Goal: Information Seeking & Learning: Learn about a topic

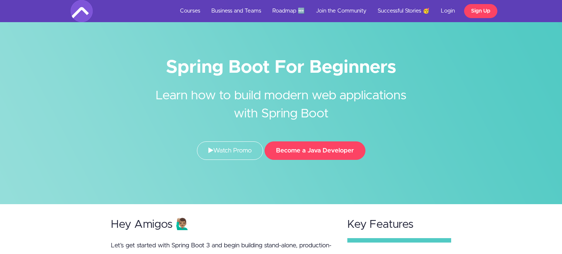
click at [294, 150] on button "Become a Java Developer" at bounding box center [315, 151] width 101 height 18
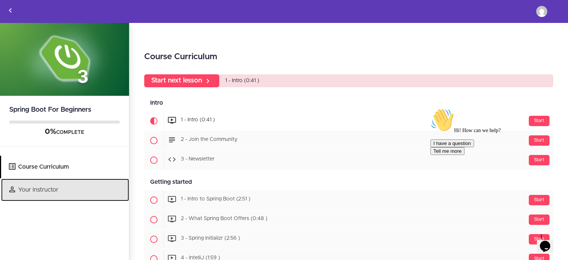
click at [24, 190] on link "Your Instructor" at bounding box center [65, 189] width 128 height 23
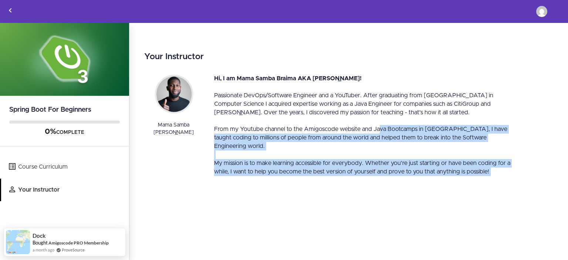
drag, startPoint x: 378, startPoint y: 130, endPoint x: 398, endPoint y: 171, distance: 45.6
click at [398, 171] on div "Your Instructor Mama Samba [PERSON_NAME] Hi, I am Mama Samba Braima AKA [PERSON…" at bounding box center [348, 142] width 438 height 238
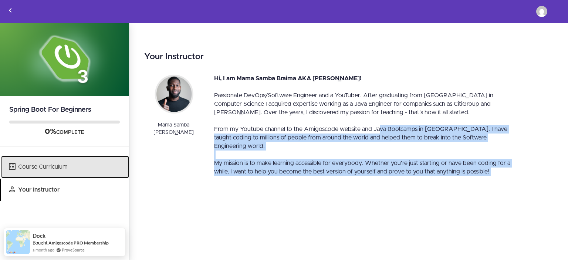
click at [23, 161] on link "Course Curriculum" at bounding box center [65, 167] width 128 height 23
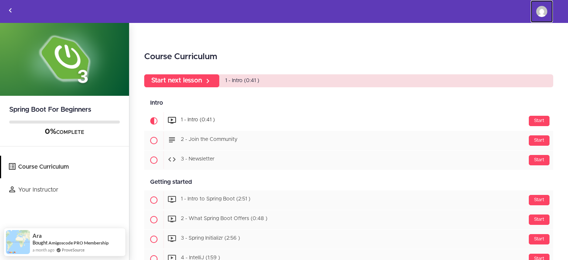
click at [547, 19] on link "[PERSON_NAME]" at bounding box center [541, 11] width 22 height 22
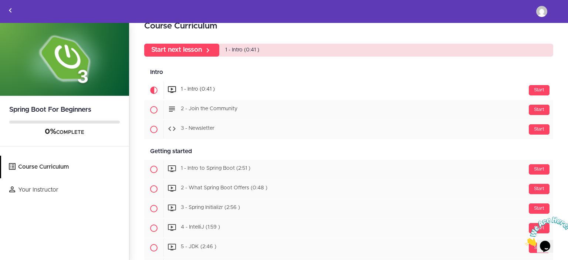
scroll to position [31, 0]
